Goal: Obtain resource: Obtain resource

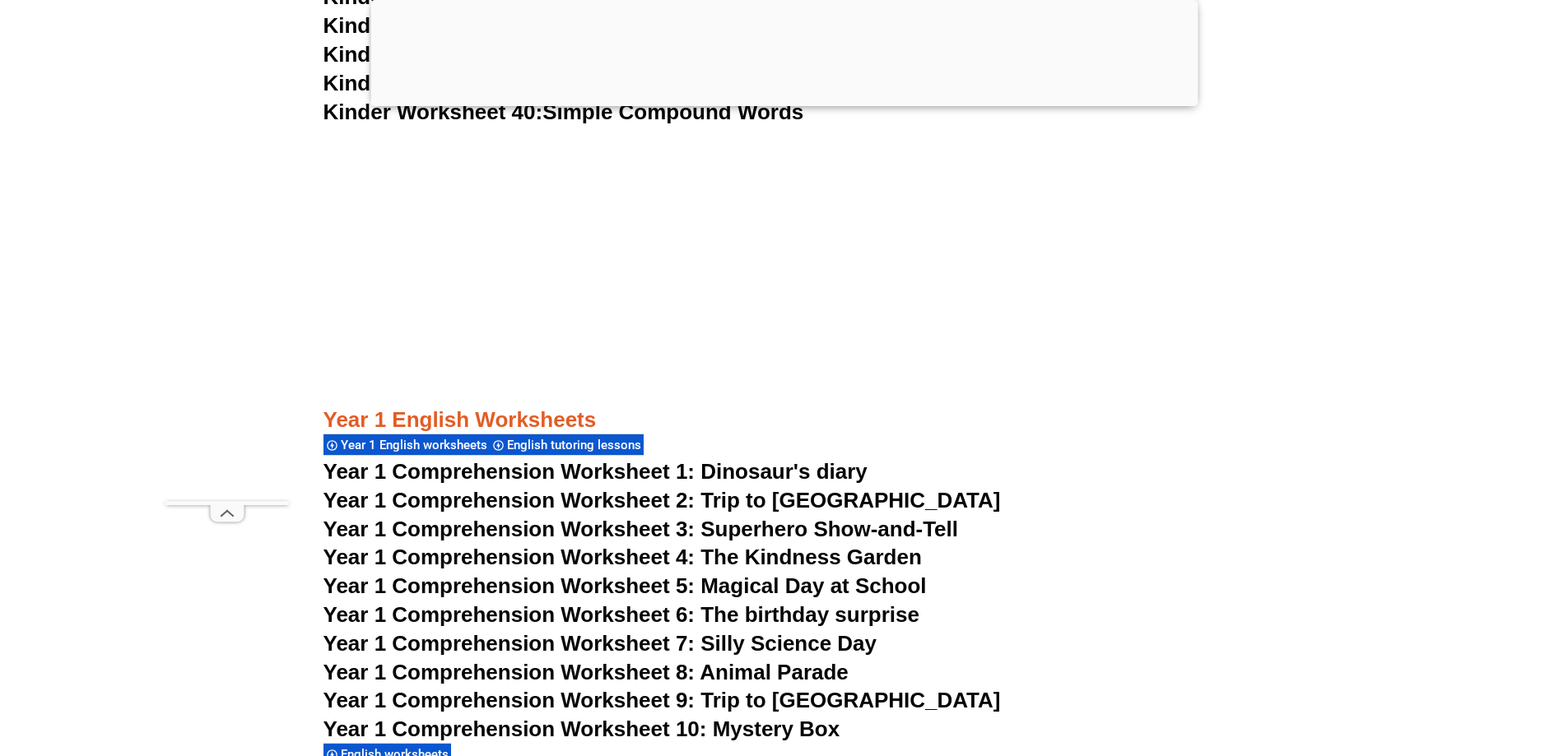
scroll to position [1893, 0]
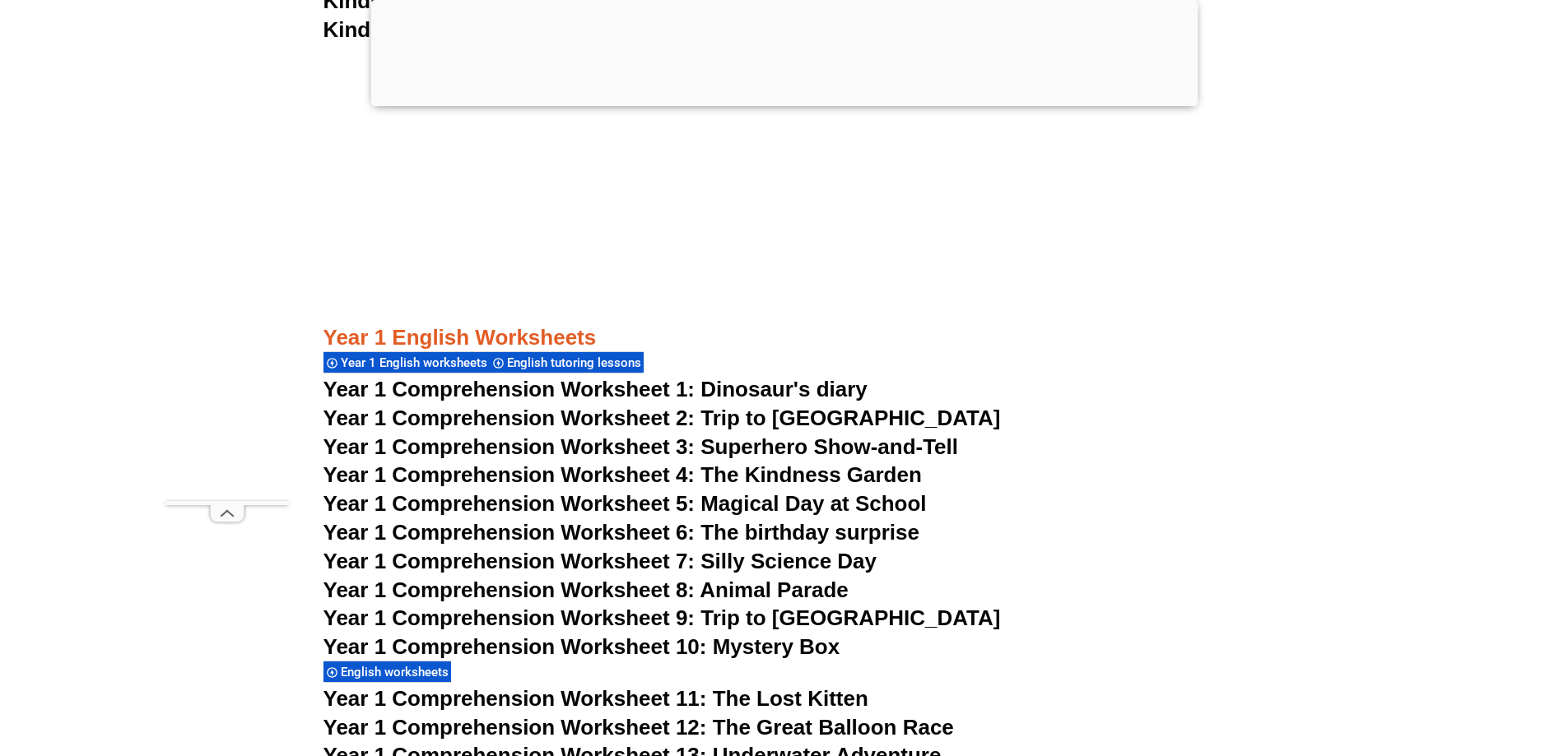
click at [746, 391] on span "Year 1 Comprehension Worksheet 1: Dinosaur's diary" at bounding box center [596, 389] width 544 height 24
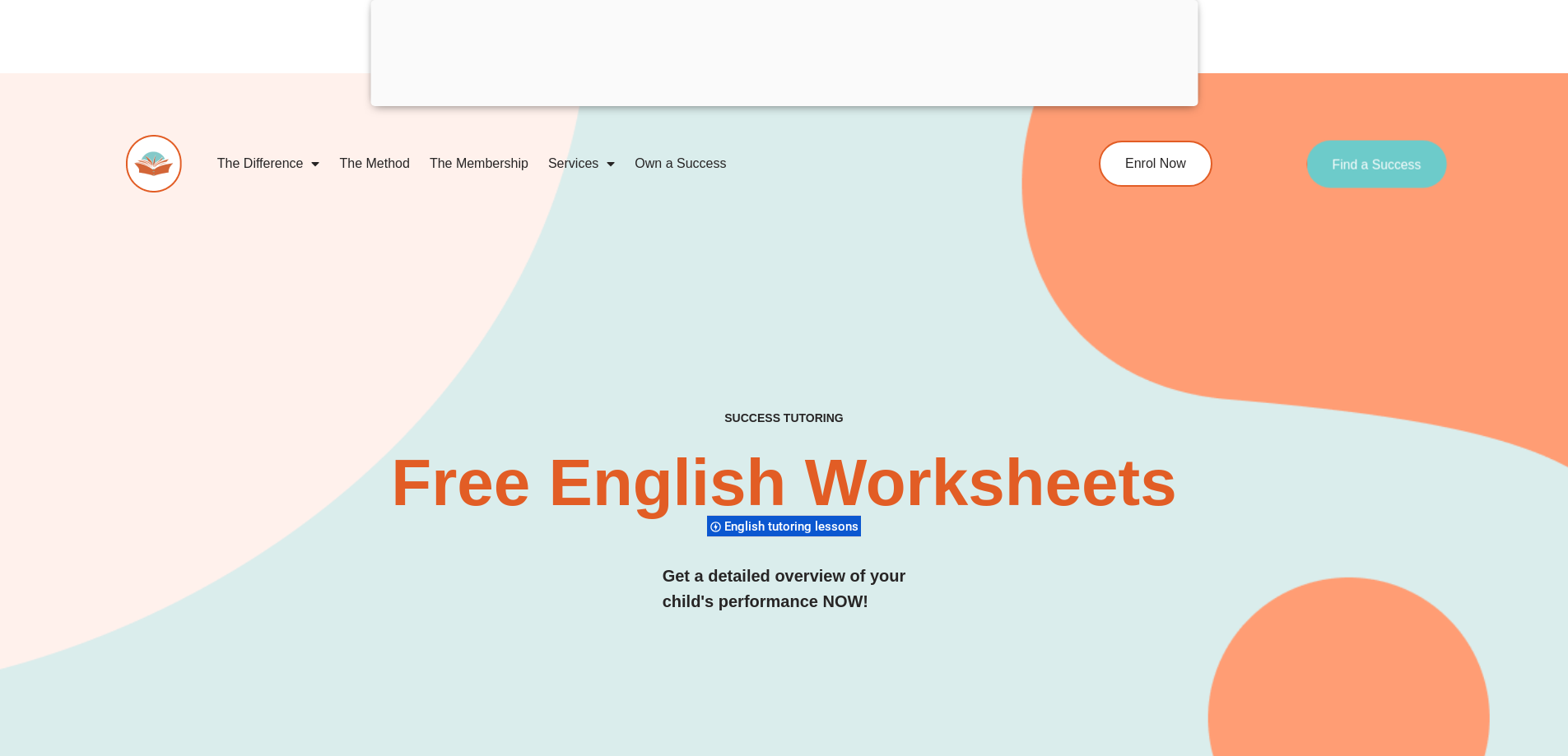
click at [1363, 168] on span "Find a Success" at bounding box center [1377, 163] width 89 height 13
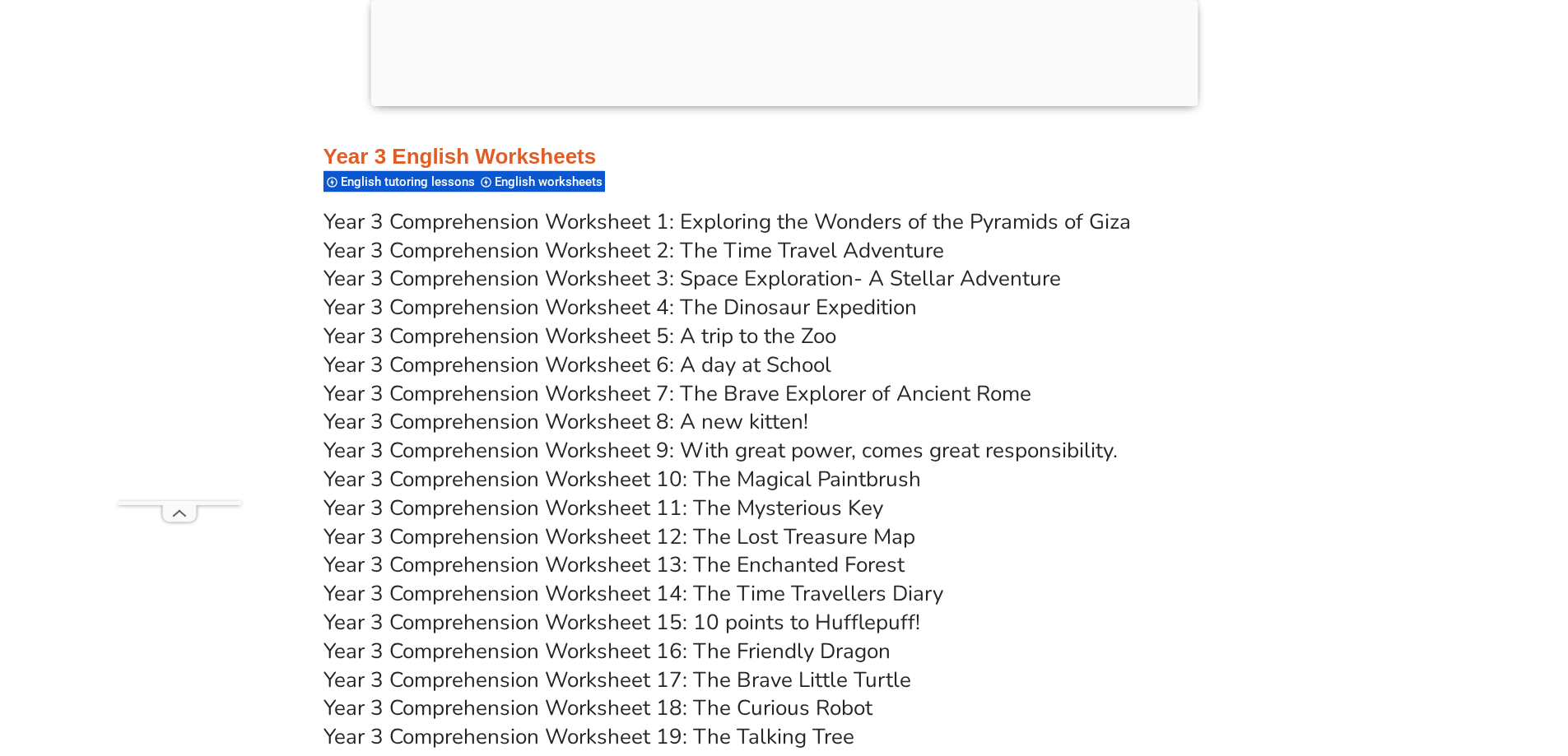
scroll to position [5678, 0]
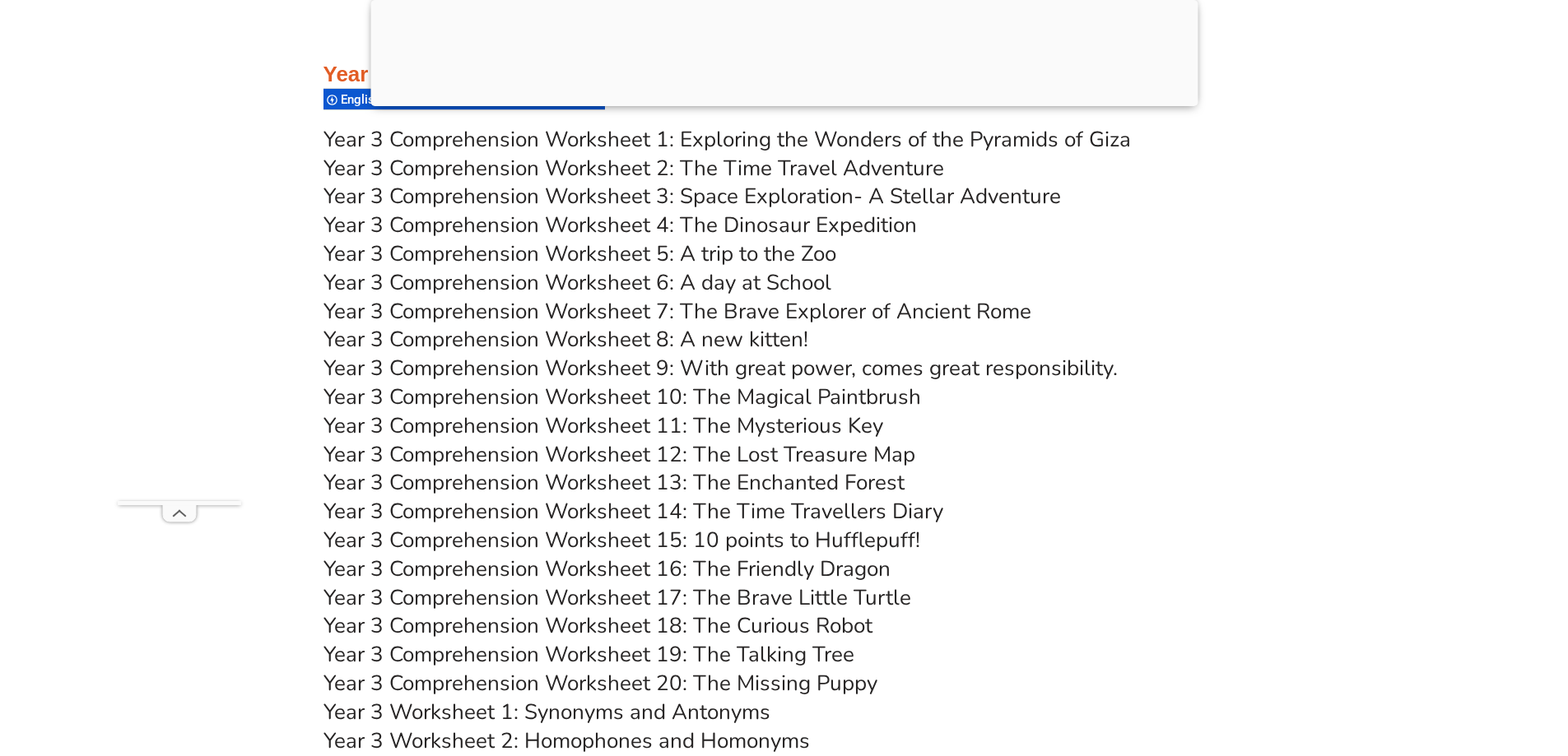
click at [719, 158] on link "Year 3 Comprehension Worksheet 2: The Time Travel Adventure" at bounding box center [634, 167] width 621 height 29
click at [801, 514] on link "Year 3 Comprehension Worksheet 14: The Time Travellers Diary" at bounding box center [633, 511] width 620 height 29
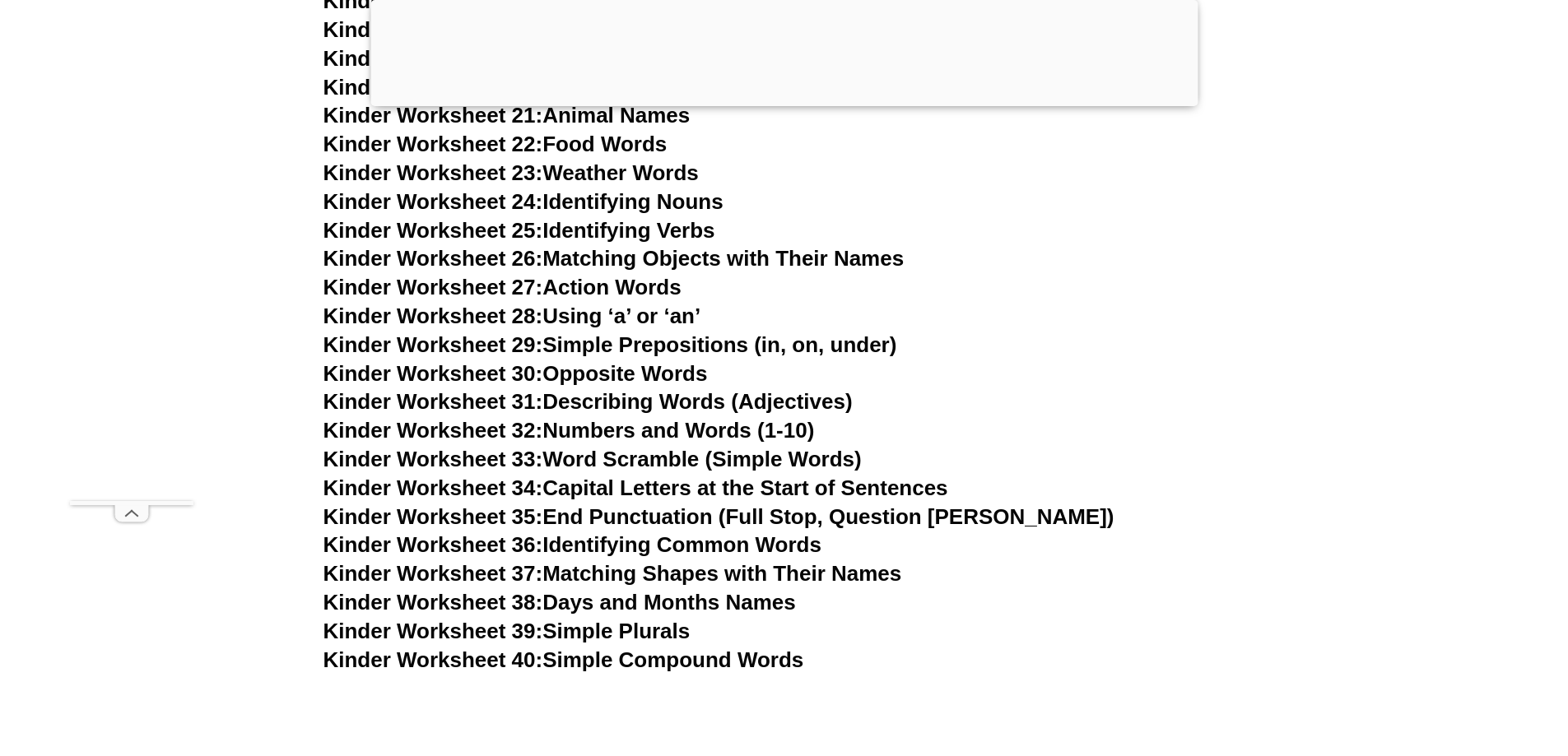
scroll to position [1893, 0]
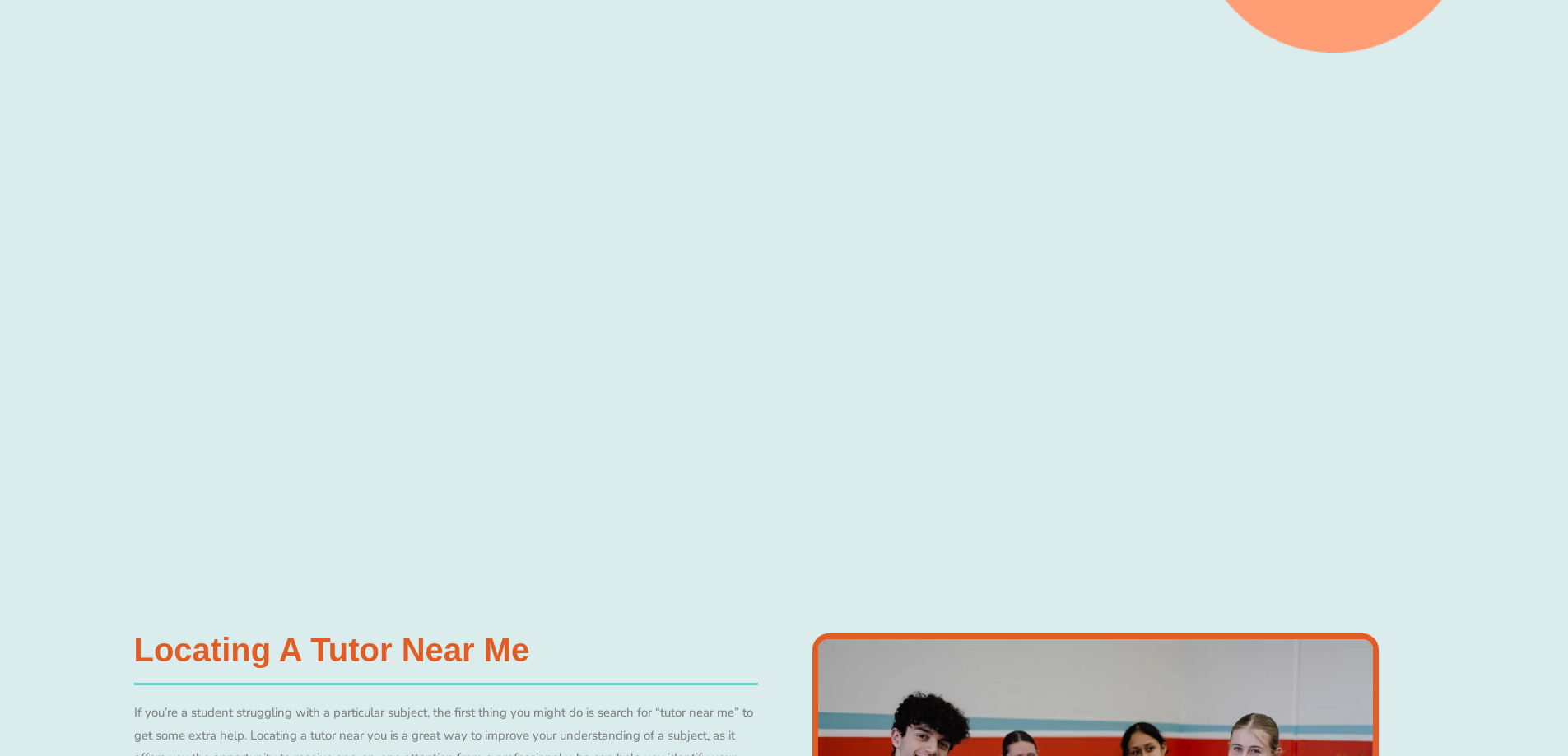
scroll to position [576, 0]
